Goal: Transaction & Acquisition: Book appointment/travel/reservation

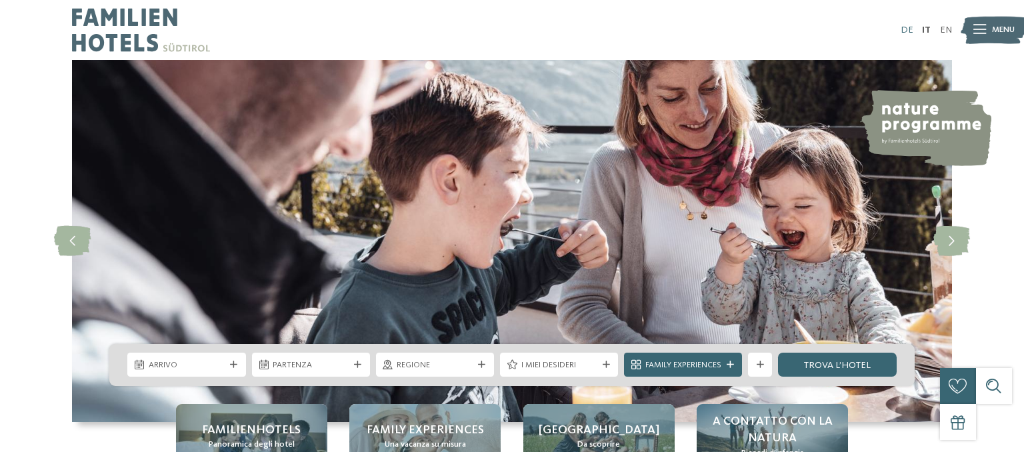
click at [907, 26] on link "DE" at bounding box center [907, 29] width 13 height 9
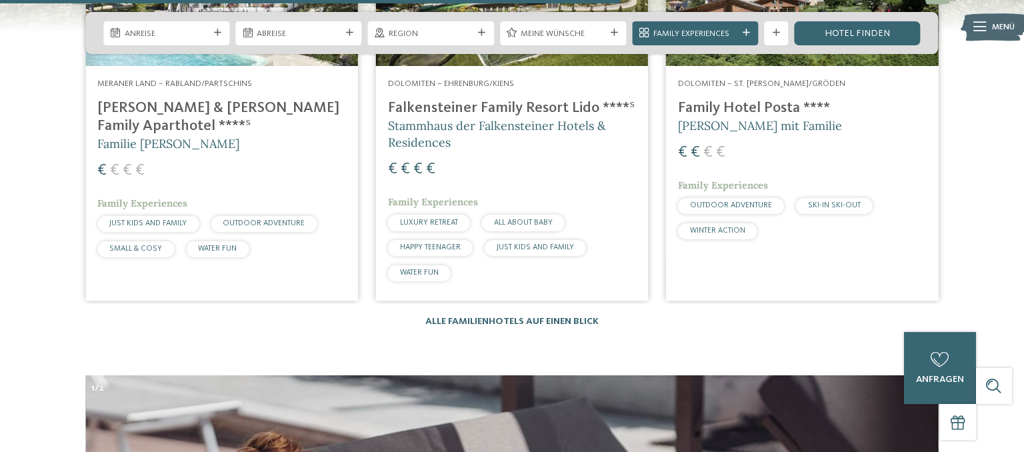
scroll to position [3379, 0]
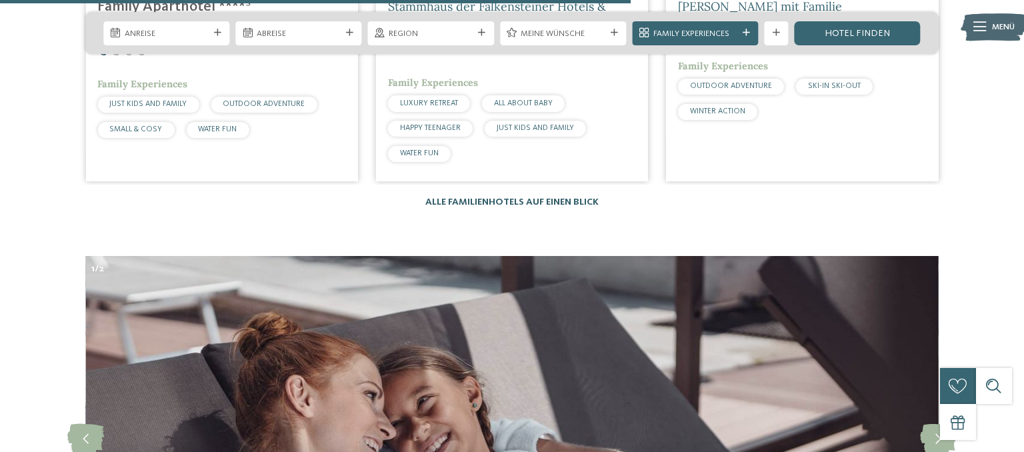
click at [524, 197] on link "Alle Familienhotels auf einen Blick" at bounding box center [511, 201] width 173 height 9
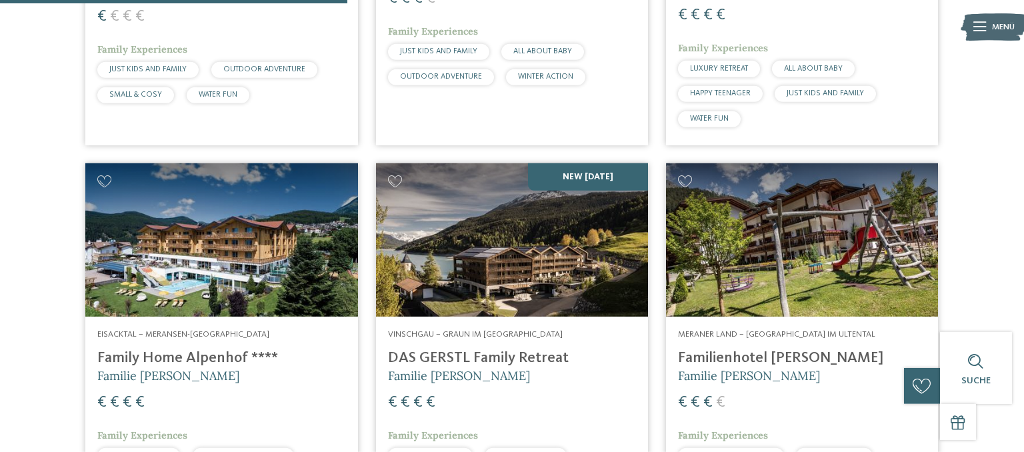
scroll to position [1408, 0]
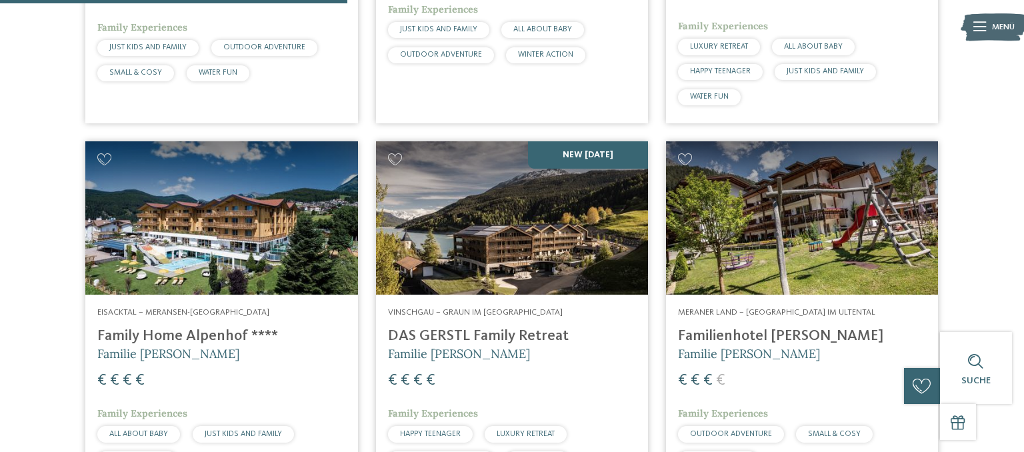
click at [565, 265] on img at bounding box center [512, 217] width 272 height 153
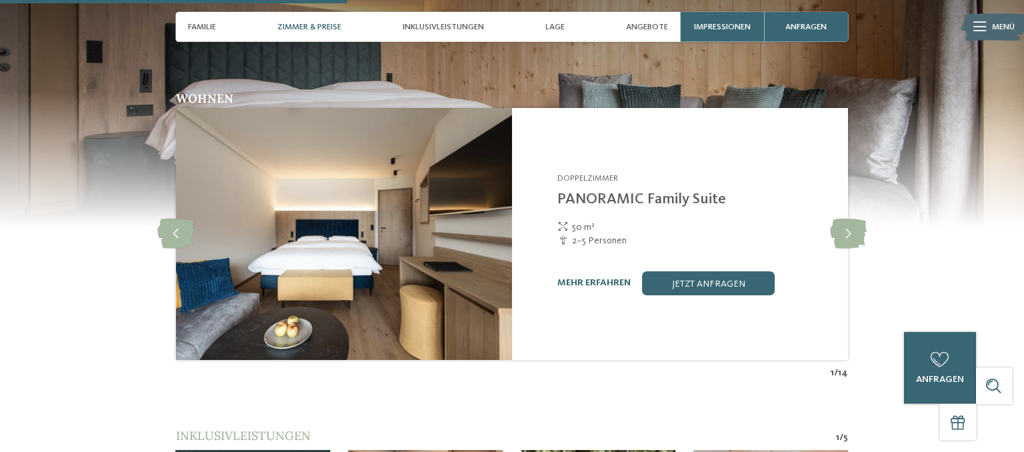
scroll to position [1408, 0]
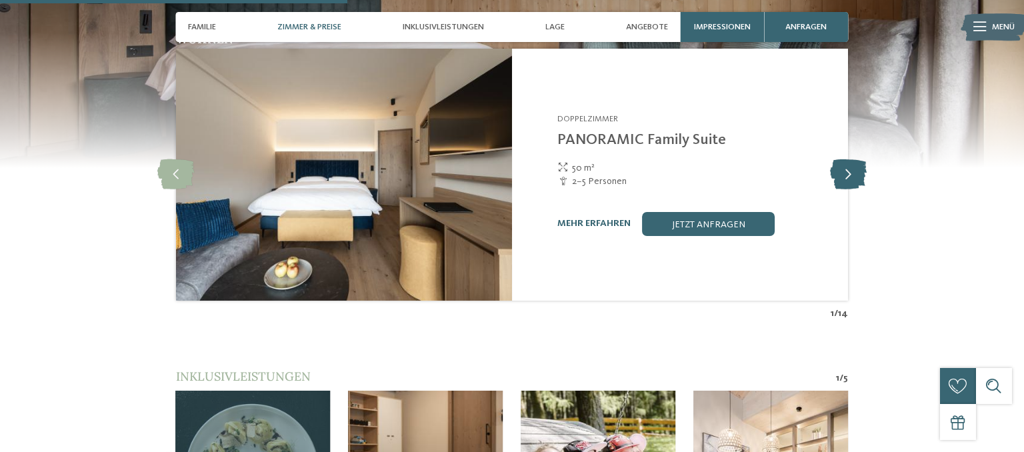
click at [854, 172] on icon at bounding box center [848, 174] width 37 height 30
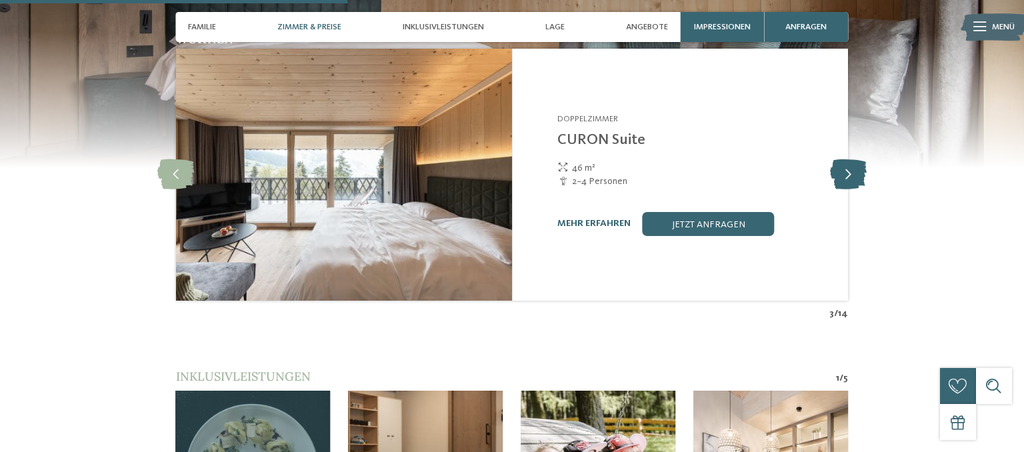
click at [854, 172] on icon at bounding box center [848, 174] width 37 height 30
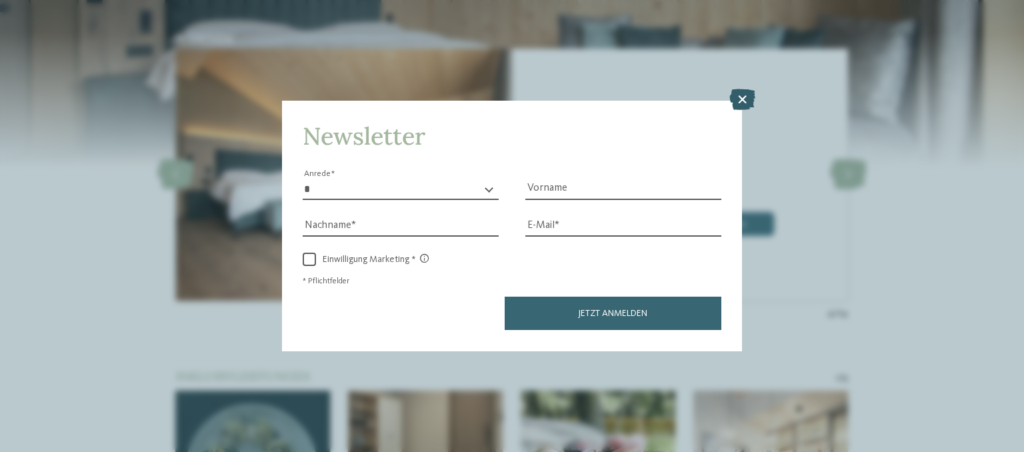
click at [747, 99] on icon at bounding box center [742, 99] width 26 height 21
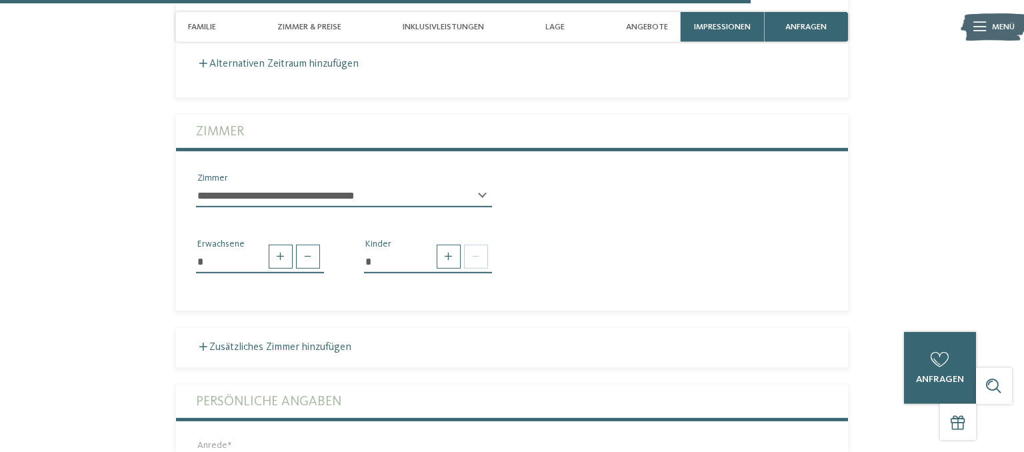
scroll to position [3238, 0]
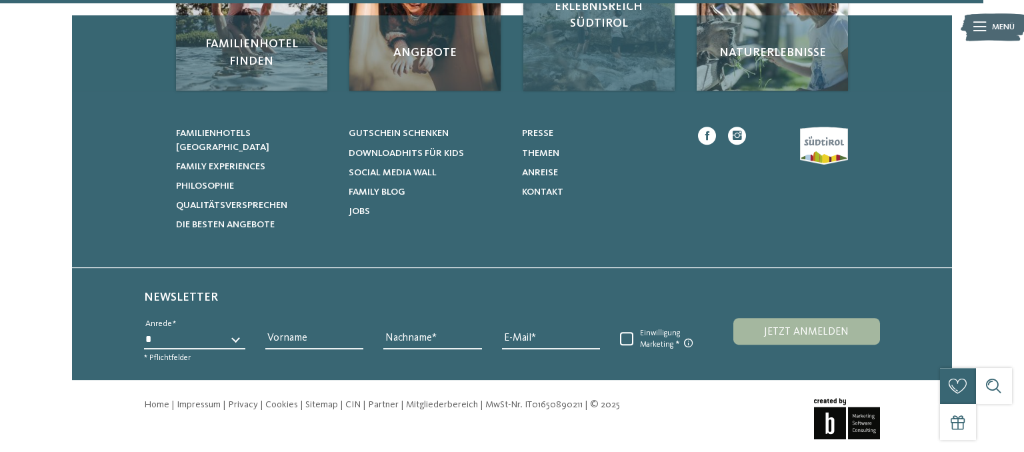
scroll to position [4083, 0]
